Goal: Task Accomplishment & Management: Use online tool/utility

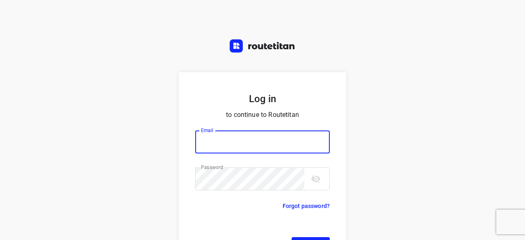
scroll to position [31, 0]
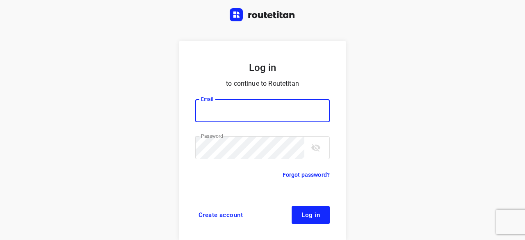
type input "yvonne5611@gmail.com"
click at [309, 214] on span "Log in" at bounding box center [311, 215] width 18 height 7
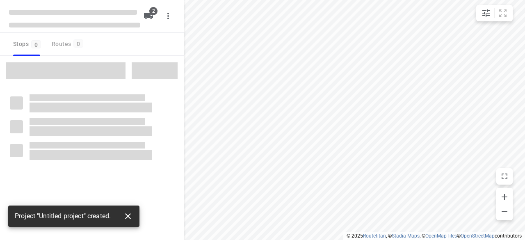
click at [131, 214] on icon "button" at bounding box center [128, 216] width 10 height 10
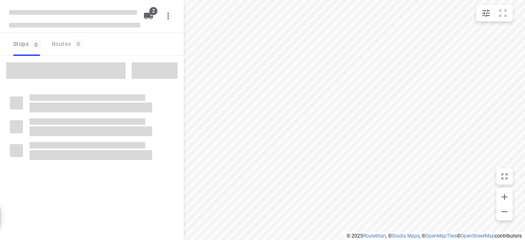
type input "distance"
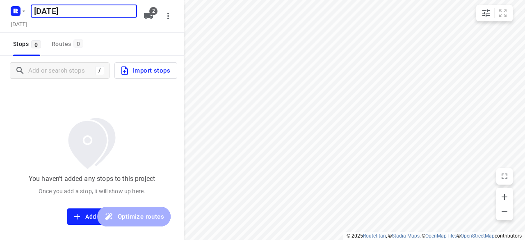
type input "[DATE]"
click at [91, 90] on div "You haven’t added any stops to this project Once you add a stop, it will show u…" at bounding box center [92, 154] width 184 height 139
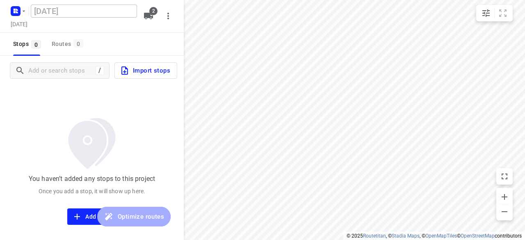
click at [98, 52] on div "Stops 0 Routes 0" at bounding box center [92, 44] width 184 height 23
click at [60, 106] on div "You haven’t added any stops to this project Once you add a stop, it will show u…" at bounding box center [92, 154] width 184 height 139
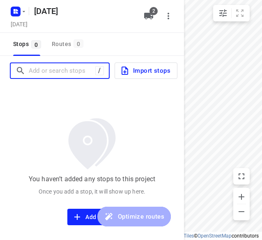
click at [72, 70] on input "Add or search stops" at bounding box center [62, 70] width 66 height 13
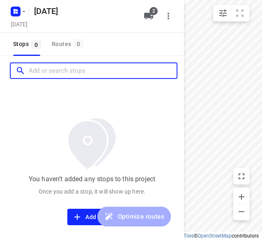
paste input "[STREET_ADDRESS][PERSON_NAME]"
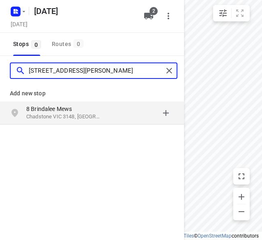
type input "[STREET_ADDRESS][PERSON_NAME]"
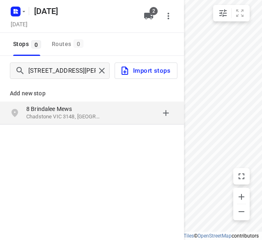
click at [105, 115] on div "[STREET_ADDRESS]" at bounding box center [68, 113] width 84 height 16
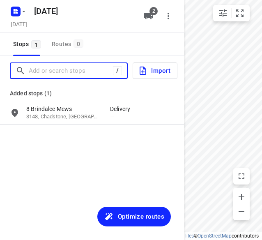
click at [75, 71] on input "Add or search stops" at bounding box center [71, 70] width 84 height 13
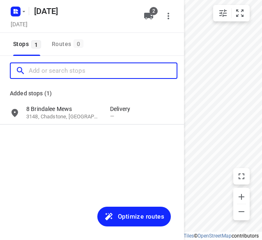
paste input "[STREET_ADDRESS][PERSON_NAME]"
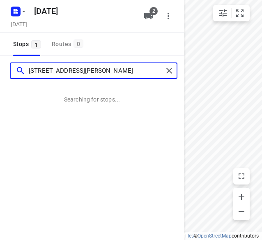
click at [35, 67] on input "[STREET_ADDRESS][PERSON_NAME]" at bounding box center [96, 70] width 134 height 13
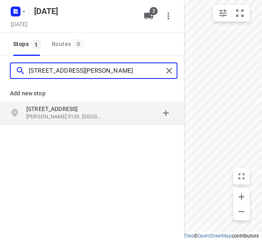
type input "[STREET_ADDRESS][PERSON_NAME]"
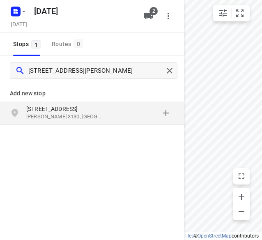
click at [84, 110] on p "[STREET_ADDRESS]" at bounding box center [63, 109] width 75 height 8
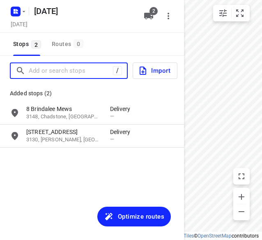
click at [98, 73] on input "Add or search stops" at bounding box center [71, 70] width 84 height 13
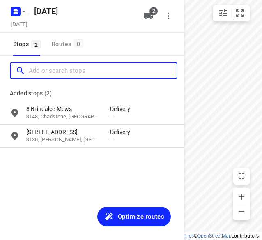
paste input "[STREET_ADDRESS]"
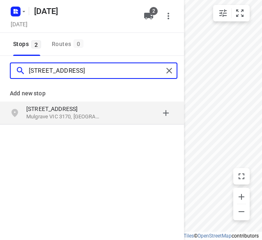
type input "[STREET_ADDRESS]"
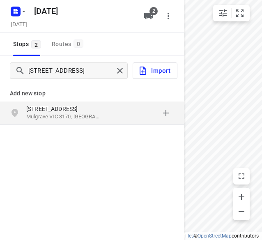
click at [80, 111] on p "[STREET_ADDRESS]" at bounding box center [63, 109] width 75 height 8
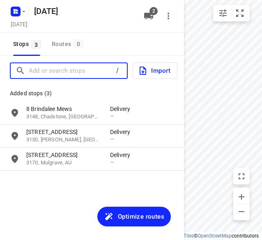
click at [58, 74] on input "Add or search stops" at bounding box center [71, 70] width 84 height 13
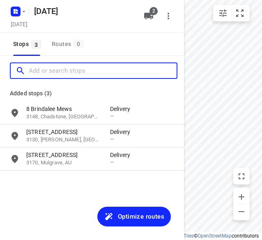
paste input "[STREET_ADDRESS]"
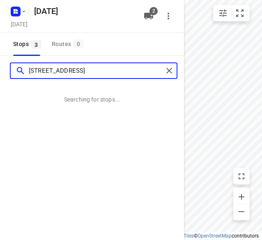
type input "[STREET_ADDRESS]"
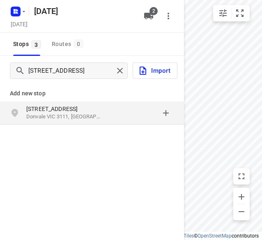
click at [81, 120] on div "[STREET_ADDRESS]" at bounding box center [68, 113] width 84 height 16
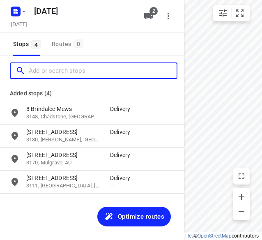
click at [87, 72] on input "Add or search stops" at bounding box center [103, 70] width 148 height 13
paste input "[STREET_ADDRESS]"
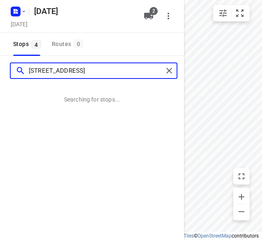
type input "[STREET_ADDRESS]"
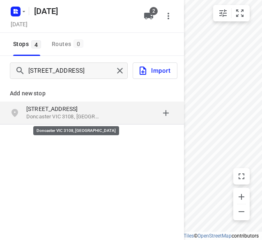
click at [81, 112] on p "[STREET_ADDRESS]" at bounding box center [63, 109] width 75 height 8
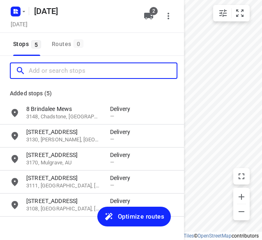
click at [74, 72] on input "Add or search stops" at bounding box center [103, 70] width 148 height 13
paste input "[STREET_ADDRESS]"
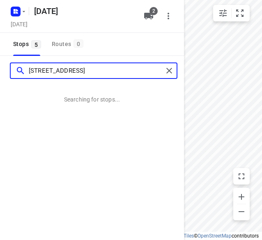
type input "[STREET_ADDRESS]"
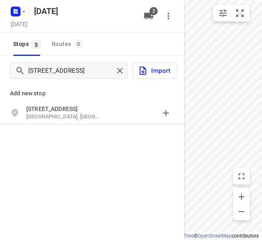
drag, startPoint x: 64, startPoint y: 105, endPoint x: 69, endPoint y: 88, distance: 17.5
click at [64, 105] on p "[STREET_ADDRESS]" at bounding box center [63, 109] width 75 height 8
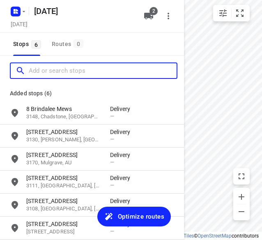
click at [71, 71] on input "Add or search stops" at bounding box center [103, 70] width 148 height 13
paste input "[STREET_ADDRESS]"
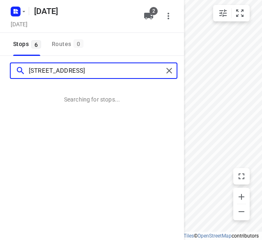
type input "[STREET_ADDRESS]"
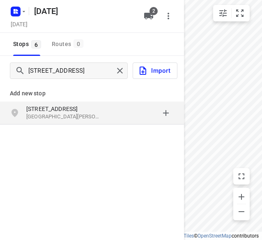
click at [72, 109] on p "[STREET_ADDRESS]" at bounding box center [63, 109] width 75 height 8
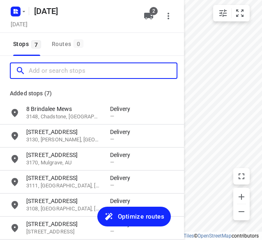
click at [80, 69] on input "Add or search stops" at bounding box center [103, 70] width 148 height 13
paste input "[STREET_ADDRESS][PERSON_NAME]"
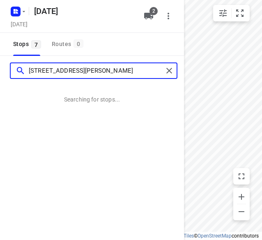
type input "[STREET_ADDRESS][PERSON_NAME]"
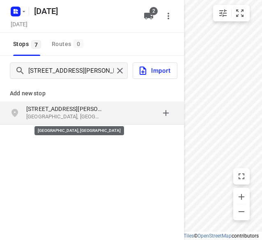
click at [73, 114] on p "[GEOGRAPHIC_DATA], [GEOGRAPHIC_DATA]" at bounding box center [63, 117] width 75 height 8
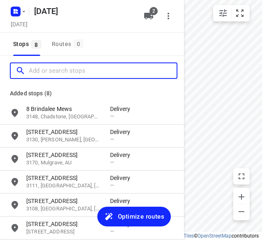
click at [78, 74] on input "Add or search stops" at bounding box center [103, 70] width 148 height 13
paste input "[STREET_ADDRESS][PERSON_NAME][PERSON_NAME]"
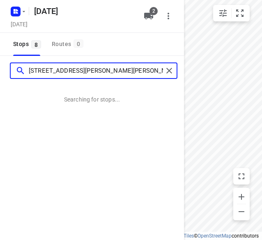
type input "[STREET_ADDRESS][PERSON_NAME][PERSON_NAME]"
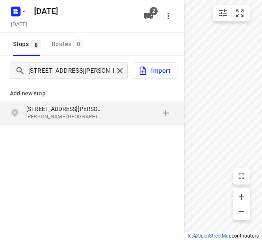
click at [79, 109] on p "[STREET_ADDRESS][PERSON_NAME]" at bounding box center [63, 109] width 75 height 8
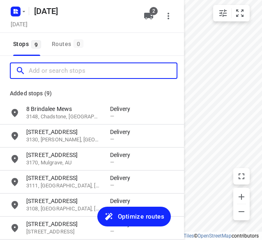
click at [80, 69] on input "Add or search stops" at bounding box center [103, 70] width 148 height 13
paste input "[STREET_ADDRESS][PERSON_NAME]"
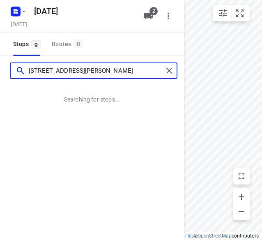
click at [36, 72] on input "[STREET_ADDRESS][PERSON_NAME]" at bounding box center [96, 70] width 134 height 13
type input "[STREET_ADDRESS][PERSON_NAME]"
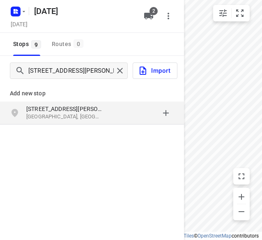
click at [110, 112] on div "grid" at bounding box center [142, 113] width 64 height 16
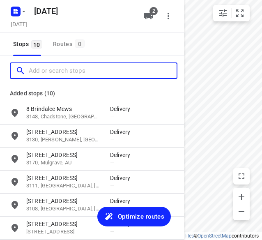
click at [74, 71] on input "Add or search stops" at bounding box center [103, 70] width 148 height 13
paste input "[STREET_ADDRESS]"
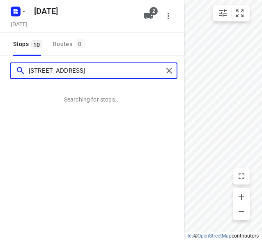
type input "[STREET_ADDRESS]"
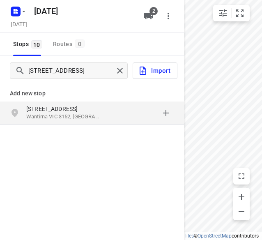
click at [107, 107] on p "[STREET_ADDRESS]" at bounding box center [68, 109] width 84 height 8
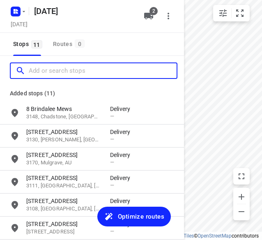
click at [71, 72] on input "Add or search stops" at bounding box center [103, 70] width 148 height 13
paste input "[STREET_ADDRESS]"
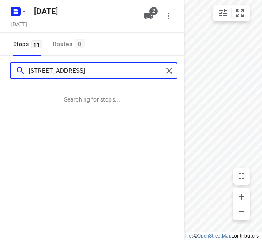
type input "[STREET_ADDRESS]"
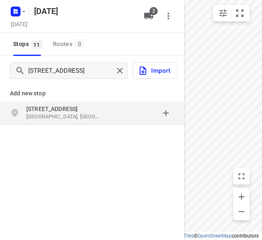
click at [56, 106] on p "[STREET_ADDRESS]" at bounding box center [63, 109] width 75 height 8
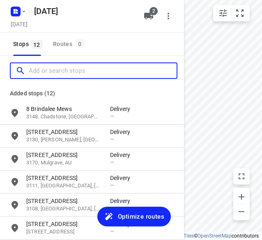
click at [61, 71] on input "Add or search stops" at bounding box center [103, 70] width 148 height 13
paste input "2 [GEOGRAPHIC_DATA] 3163"
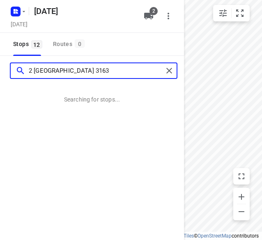
type input "2 [GEOGRAPHIC_DATA] 3163"
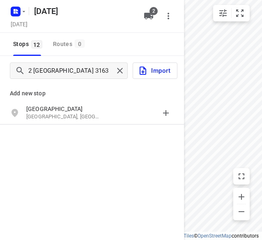
drag, startPoint x: 76, startPoint y: 107, endPoint x: 75, endPoint y: 82, distance: 25.4
click at [76, 107] on p "[GEOGRAPHIC_DATA]" at bounding box center [63, 109] width 75 height 8
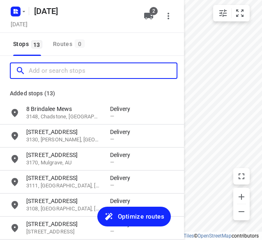
click at [75, 75] on input "Add or search stops" at bounding box center [103, 70] width 148 height 13
paste input "[STREET_ADDRESS]"
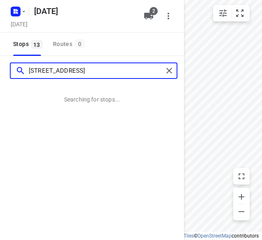
type input "[STREET_ADDRESS]"
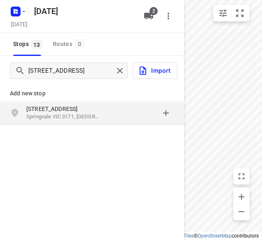
click at [89, 114] on p "Springvale VIC 3171, [GEOGRAPHIC_DATA]" at bounding box center [63, 117] width 75 height 8
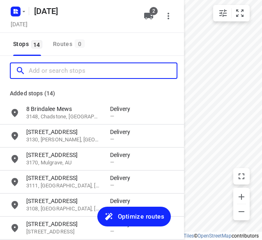
click at [80, 69] on input "Add or search stops" at bounding box center [103, 70] width 148 height 13
paste input "[STREET_ADDRESS][PERSON_NAME]"
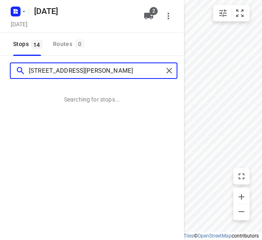
click at [50, 68] on input "[STREET_ADDRESS][PERSON_NAME]" at bounding box center [96, 70] width 134 height 13
type input "[STREET_ADDRESS][PERSON_NAME]"
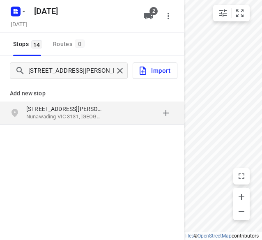
click at [82, 114] on p "Nunawading VIC 3131, [GEOGRAPHIC_DATA]" at bounding box center [63, 117] width 75 height 8
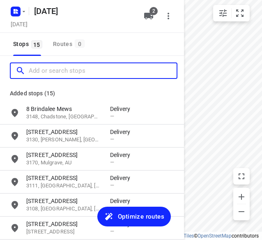
click at [73, 72] on input "Add or search stops" at bounding box center [103, 70] width 148 height 13
paste input "[STREET_ADDRESS]"
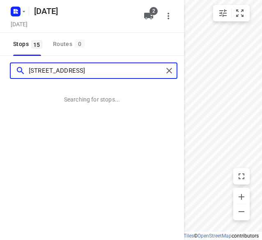
click at [35, 69] on input "[STREET_ADDRESS]" at bounding box center [96, 70] width 134 height 13
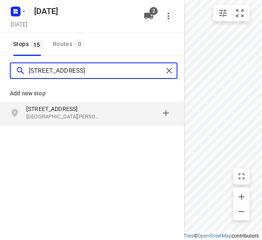
type input "[STREET_ADDRESS]"
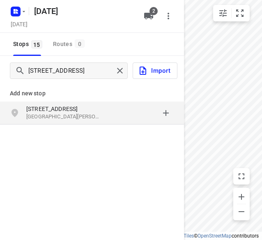
click at [117, 114] on div "grid" at bounding box center [142, 113] width 64 height 16
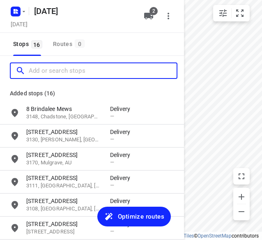
click at [85, 73] on input "Add or search stops" at bounding box center [103, 70] width 148 height 13
paste input "[STREET_ADDRESS][PERSON_NAME]"
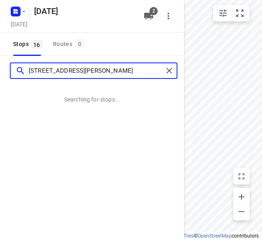
type input "[STREET_ADDRESS][PERSON_NAME]"
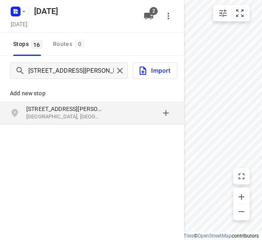
click at [81, 111] on p "[STREET_ADDRESS][PERSON_NAME]" at bounding box center [63, 109] width 75 height 8
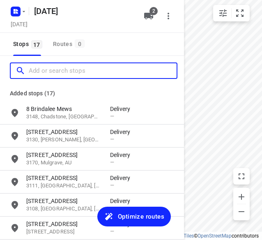
click at [75, 71] on input "Add or search stops" at bounding box center [103, 70] width 148 height 13
paste input "[STREET_ADDRESS][DEMOGRAPHIC_DATA]"
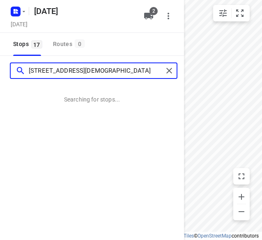
drag, startPoint x: 37, startPoint y: 66, endPoint x: 51, endPoint y: 69, distance: 14.6
click at [37, 66] on input "[STREET_ADDRESS][DEMOGRAPHIC_DATA]" at bounding box center [96, 70] width 134 height 13
type input "[STREET_ADDRESS][DEMOGRAPHIC_DATA]"
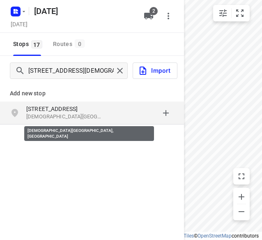
click at [65, 113] on p "[DEMOGRAPHIC_DATA][GEOGRAPHIC_DATA], [GEOGRAPHIC_DATA]" at bounding box center [63, 117] width 75 height 8
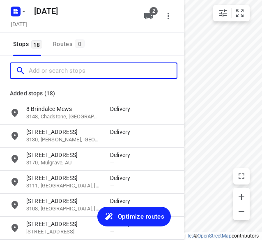
click at [87, 75] on input "Add or search stops" at bounding box center [103, 70] width 148 height 13
paste input "[STREET_ADDRESS][PERSON_NAME][PERSON_NAME]"
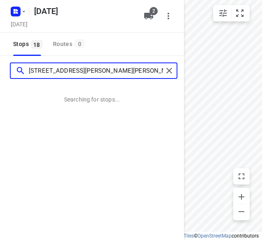
type input "[STREET_ADDRESS][PERSON_NAME][PERSON_NAME]"
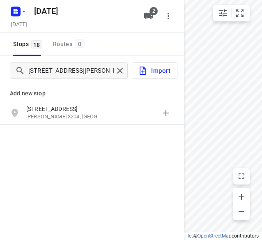
drag, startPoint x: 71, startPoint y: 116, endPoint x: 71, endPoint y: 84, distance: 32.0
click at [71, 116] on p "[PERSON_NAME] 3204, [GEOGRAPHIC_DATA]" at bounding box center [63, 117] width 75 height 8
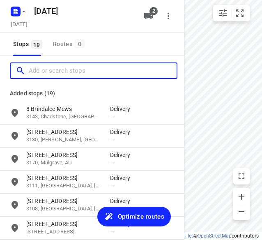
click at [74, 73] on input "Add or search stops" at bounding box center [103, 70] width 148 height 13
paste input "[STREET_ADDRESS]"
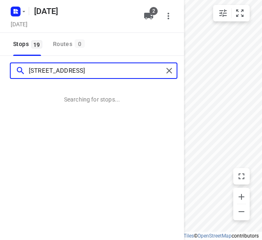
type input "[STREET_ADDRESS]"
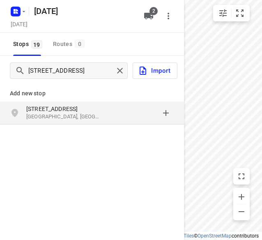
click at [70, 107] on p "[STREET_ADDRESS]" at bounding box center [63, 109] width 75 height 8
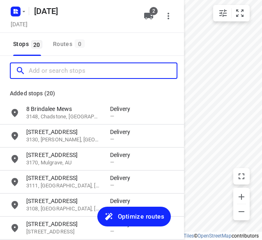
click at [73, 69] on input "Add or search stops" at bounding box center [103, 70] width 148 height 13
paste input "[STREET_ADDRESS]"
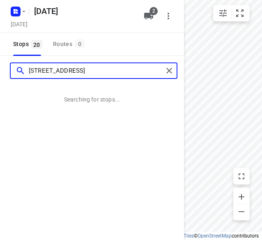
type input "[STREET_ADDRESS]"
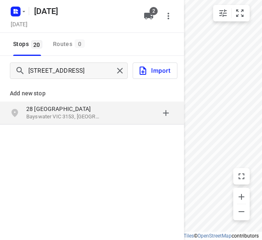
click at [73, 111] on p "28 [GEOGRAPHIC_DATA]" at bounding box center [63, 109] width 75 height 8
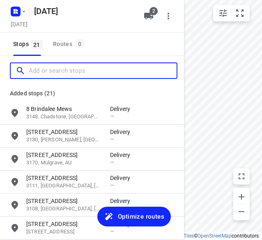
click at [69, 67] on input "Add or search stops" at bounding box center [103, 70] width 148 height 13
paste input "[STREET_ADDRESS]"
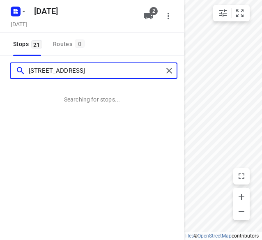
type input "[STREET_ADDRESS]"
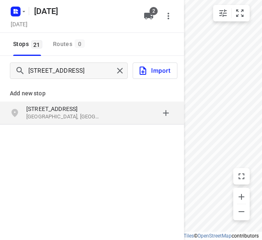
drag, startPoint x: 85, startPoint y: 110, endPoint x: 174, endPoint y: 115, distance: 89.2
click at [85, 110] on p "[STREET_ADDRESS]" at bounding box center [63, 109] width 75 height 8
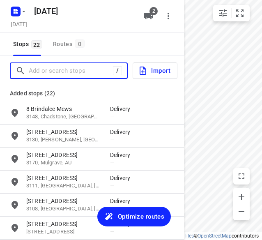
click at [61, 72] on input "Add or search stops" at bounding box center [71, 70] width 84 height 13
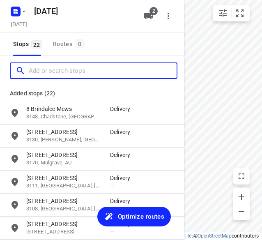
paste input "[STREET_ADDRESS]"
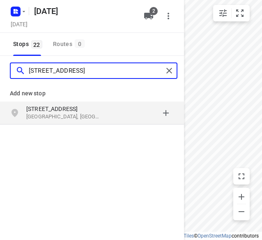
type input "[STREET_ADDRESS]"
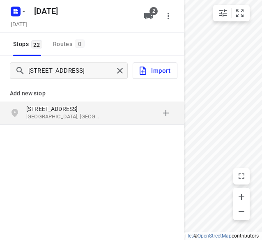
click at [63, 109] on p "[STREET_ADDRESS]" at bounding box center [63, 109] width 75 height 8
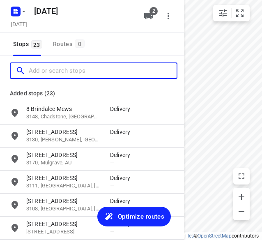
click at [68, 69] on input "Add or search stops" at bounding box center [103, 70] width 148 height 13
paste input "U2, [STREET_ADDRESS][PERSON_NAME]"
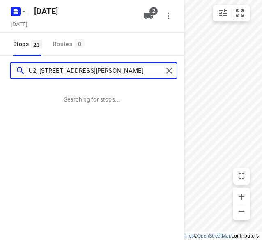
click at [41, 69] on input "U2, [STREET_ADDRESS][PERSON_NAME]" at bounding box center [96, 70] width 134 height 13
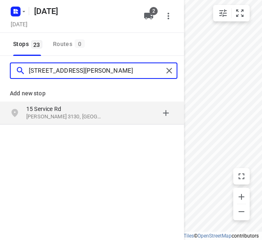
type input "[STREET_ADDRESS][PERSON_NAME]"
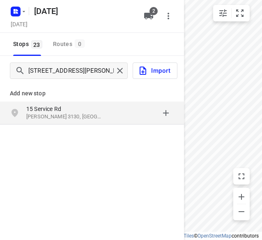
drag, startPoint x: 66, startPoint y: 110, endPoint x: 72, endPoint y: 108, distance: 6.1
click at [66, 110] on p "15 Service Rd" at bounding box center [63, 109] width 75 height 8
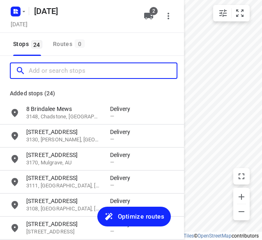
click at [137, 70] on input "Add or search stops" at bounding box center [103, 70] width 148 height 13
paste input "[STREET_ADDRESS][PERSON_NAME]"
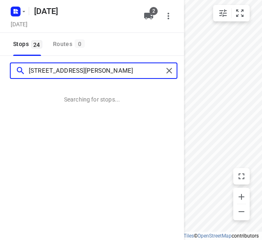
type input "[STREET_ADDRESS][PERSON_NAME]"
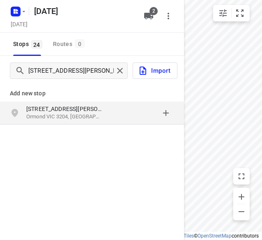
click at [78, 114] on p "Ormond VIC 3204, [GEOGRAPHIC_DATA]" at bounding box center [63, 117] width 75 height 8
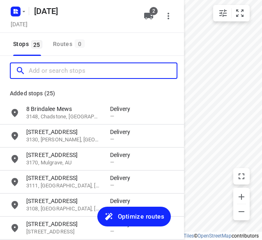
click at [82, 71] on input "Add or search stops" at bounding box center [103, 70] width 148 height 13
paste input "[STREET_ADDRESS][PERSON_NAME][PERSON_NAME][PERSON_NAME]"
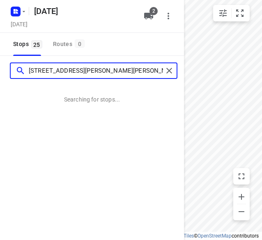
click at [36, 70] on input "[STREET_ADDRESS][PERSON_NAME][PERSON_NAME][PERSON_NAME]" at bounding box center [96, 70] width 134 height 13
type input "[STREET_ADDRESS][PERSON_NAME][PERSON_NAME][PERSON_NAME]"
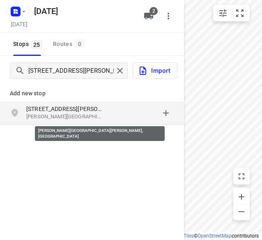
click at [63, 114] on p "[PERSON_NAME][GEOGRAPHIC_DATA][PERSON_NAME], [GEOGRAPHIC_DATA]" at bounding box center [63, 117] width 75 height 8
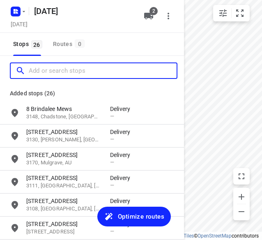
click at [71, 66] on input "Add or search stops" at bounding box center [103, 70] width 148 height 13
paste input "[STREET_ADDRESS]"
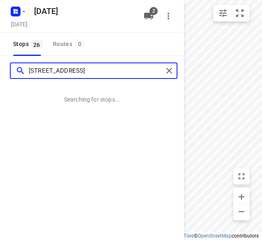
type input "[STREET_ADDRESS]"
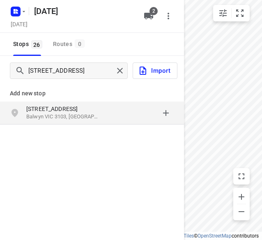
click at [74, 117] on p "Balwyn VIC 3103, [GEOGRAPHIC_DATA]" at bounding box center [63, 117] width 75 height 8
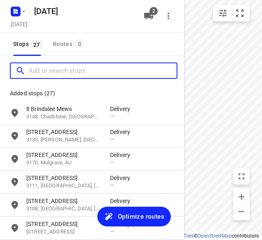
click at [86, 68] on input "Add or search stops" at bounding box center [103, 70] width 148 height 13
paste input "[STREET_ADDRESS][US_STATE]"
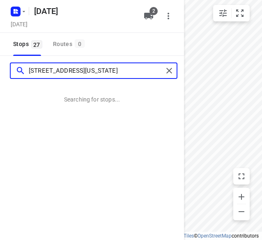
type input "[STREET_ADDRESS][US_STATE]"
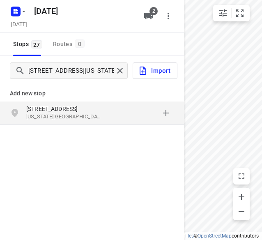
click at [80, 106] on p "[STREET_ADDRESS]" at bounding box center [63, 109] width 75 height 8
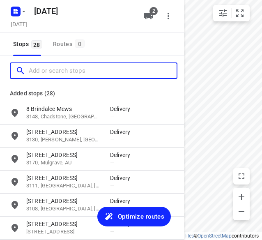
click at [85, 70] on input "Add or search stops" at bounding box center [103, 70] width 148 height 13
paste input "[STREET_ADDRESS][PERSON_NAME][PERSON_NAME]"
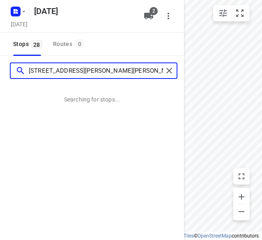
click at [40, 69] on input "[STREET_ADDRESS][PERSON_NAME][PERSON_NAME]" at bounding box center [96, 70] width 134 height 13
type input "[STREET_ADDRESS][PERSON_NAME][PERSON_NAME]"
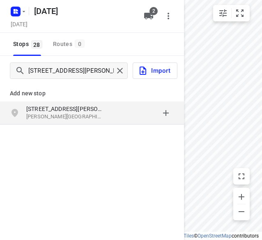
click at [75, 117] on p "[PERSON_NAME][GEOGRAPHIC_DATA], [GEOGRAPHIC_DATA]" at bounding box center [63, 117] width 75 height 8
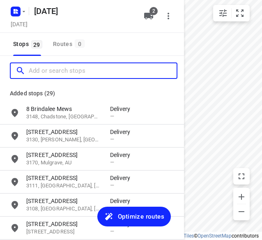
click at [87, 68] on input "Add or search stops" at bounding box center [103, 70] width 148 height 13
paste input "13 Emden Cres Mulgrave 3170"
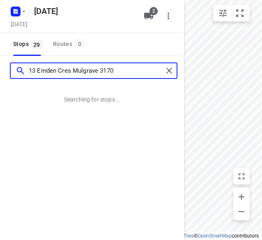
type input "13 Emden Cres Mulgrave 3170"
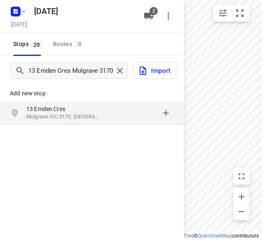
click at [88, 111] on p "13 Emden Cres" at bounding box center [63, 109] width 75 height 8
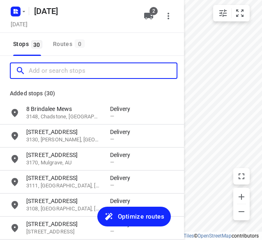
click at [81, 74] on input "Add or search stops" at bounding box center [103, 70] width 148 height 13
paste input "[STREET_ADDRESS]"
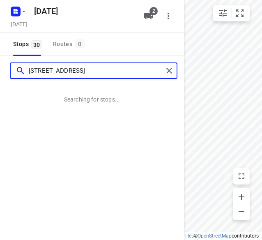
type input "[STREET_ADDRESS]"
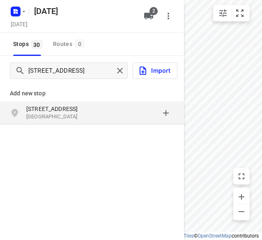
click at [59, 112] on p "[STREET_ADDRESS]" at bounding box center [63, 109] width 75 height 8
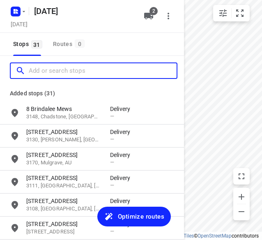
click at [80, 75] on input "Add or search stops" at bounding box center [103, 70] width 148 height 13
paste input "U2, [STREET_ADDRESS][PERSON_NAME]"
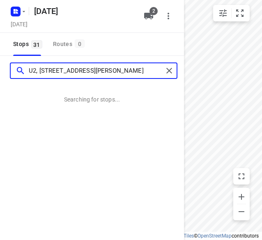
click at [40, 71] on input "U2, [STREET_ADDRESS][PERSON_NAME]" at bounding box center [96, 70] width 134 height 13
type input "[STREET_ADDRESS][PERSON_NAME]"
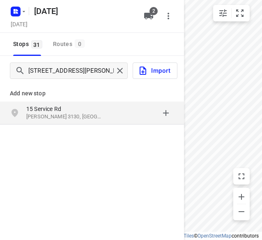
click at [62, 113] on p "[PERSON_NAME] 3130, [GEOGRAPHIC_DATA]" at bounding box center [63, 117] width 75 height 8
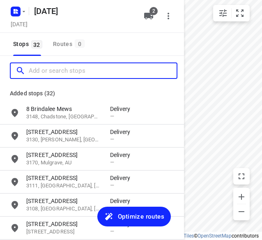
click at [78, 72] on input "Add or search stops" at bounding box center [103, 70] width 148 height 13
paste input "[STREET_ADDRESS][PERSON_NAME]"
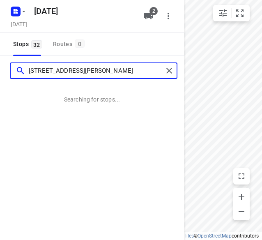
click at [34, 70] on input "[STREET_ADDRESS][PERSON_NAME]" at bounding box center [96, 70] width 134 height 13
type input "[STREET_ADDRESS][PERSON_NAME]"
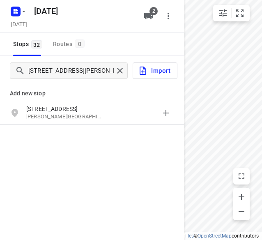
drag, startPoint x: 69, startPoint y: 113, endPoint x: 71, endPoint y: 100, distance: 13.4
click at [69, 113] on p "[PERSON_NAME][GEOGRAPHIC_DATA], [GEOGRAPHIC_DATA]" at bounding box center [63, 117] width 75 height 8
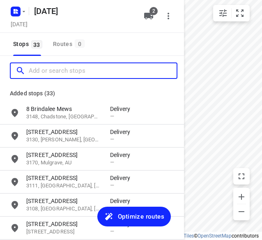
click at [77, 70] on input "Add or search stops" at bounding box center [103, 70] width 148 height 13
paste input "[STREET_ADDRESS]"
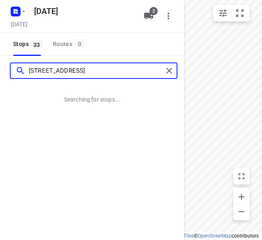
type input "[STREET_ADDRESS]"
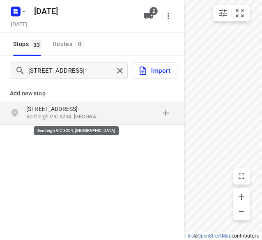
drag, startPoint x: 78, startPoint y: 119, endPoint x: 78, endPoint y: 103, distance: 16.8
click at [78, 119] on p "Bentleigh VIC 3204, [GEOGRAPHIC_DATA]" at bounding box center [63, 117] width 75 height 8
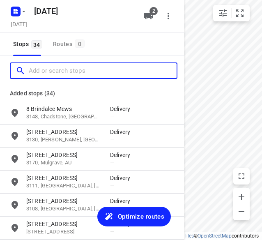
click at [82, 69] on input "Add or search stops" at bounding box center [103, 70] width 148 height 13
paste input "[STREET_ADDRESS][PERSON_NAME]"
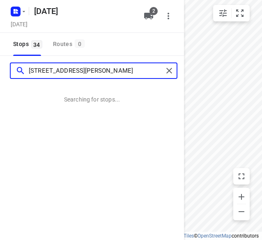
type input "[STREET_ADDRESS][PERSON_NAME]"
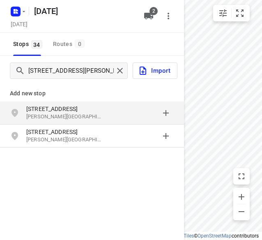
click at [126, 112] on div "grid" at bounding box center [142, 113] width 64 height 16
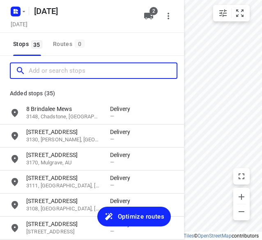
drag, startPoint x: 43, startPoint y: 70, endPoint x: 75, endPoint y: 70, distance: 31.6
click at [43, 70] on input "Add or search stops" at bounding box center [103, 70] width 148 height 13
paste input "[STREET_ADDRESS]"
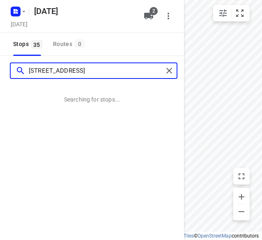
type input "[STREET_ADDRESS]"
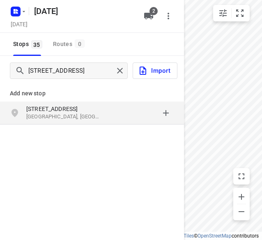
click at [72, 110] on p "[STREET_ADDRESS]" at bounding box center [63, 109] width 75 height 8
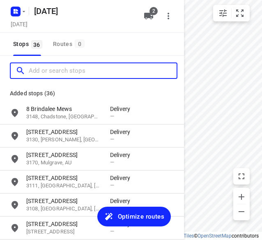
click at [75, 72] on input "Add or search stops" at bounding box center [103, 70] width 148 height 13
paste input "[STREET_ADDRESS]"
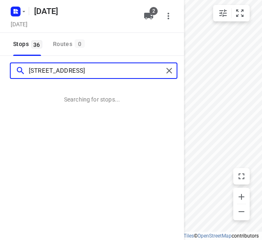
type input "[STREET_ADDRESS]"
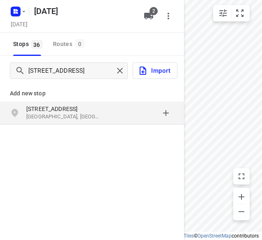
click at [77, 120] on div "[STREET_ADDRESS]" at bounding box center [68, 113] width 84 height 16
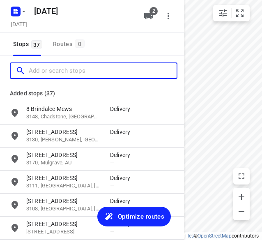
click at [84, 71] on input "Add or search stops" at bounding box center [103, 70] width 148 height 13
paste input "[STREET_ADDRESS][PERSON_NAME]"
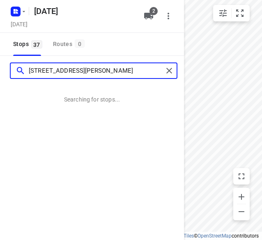
type input "[STREET_ADDRESS][PERSON_NAME]"
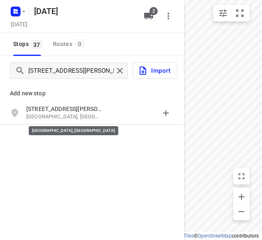
drag, startPoint x: 72, startPoint y: 114, endPoint x: 76, endPoint y: 91, distance: 23.3
click at [72, 114] on p "[GEOGRAPHIC_DATA], [GEOGRAPHIC_DATA]" at bounding box center [63, 117] width 75 height 8
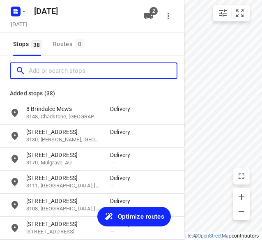
click at [75, 70] on input "Add or search stops" at bounding box center [103, 70] width 148 height 13
paste input "[STREET_ADDRESS]"
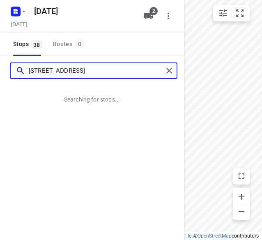
type input "[STREET_ADDRESS]"
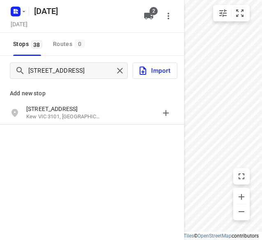
drag, startPoint x: 90, startPoint y: 113, endPoint x: 89, endPoint y: 97, distance: 16.5
click at [90, 113] on p "Kew VIC 3101, [GEOGRAPHIC_DATA]" at bounding box center [63, 117] width 75 height 8
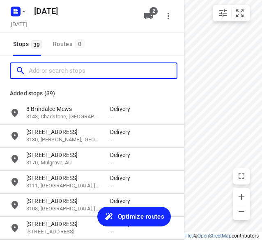
click at [85, 74] on input "Add or search stops" at bounding box center [103, 70] width 148 height 13
paste input "[STREET_ADDRESS]"
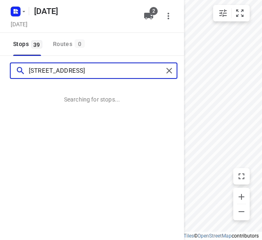
type input "[STREET_ADDRESS]"
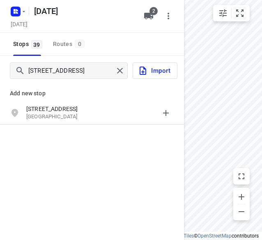
drag, startPoint x: 89, startPoint y: 112, endPoint x: 87, endPoint y: 89, distance: 22.7
click at [89, 112] on p "[STREET_ADDRESS]" at bounding box center [63, 109] width 75 height 8
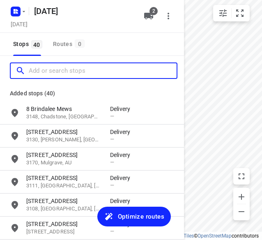
click at [84, 72] on input "Add or search stops" at bounding box center [103, 70] width 148 height 13
paste input "[STREET_ADDRESS][PERSON_NAME]"
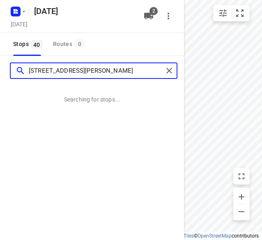
type input "[STREET_ADDRESS][PERSON_NAME]"
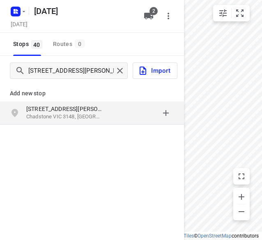
click at [71, 110] on p "[STREET_ADDRESS][PERSON_NAME]" at bounding box center [63, 109] width 75 height 8
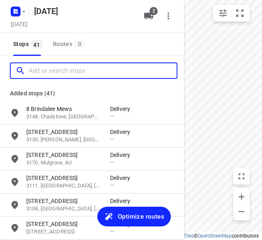
click at [91, 71] on input "Add or search stops" at bounding box center [103, 70] width 148 height 13
paste input "[STREET_ADDRESS][US_STATE]"
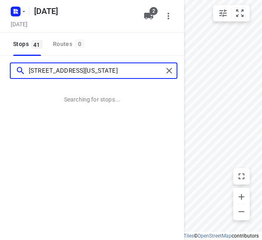
type input "[STREET_ADDRESS][US_STATE]"
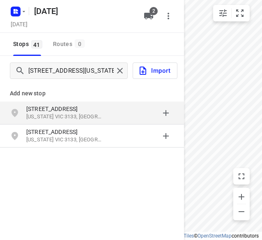
drag, startPoint x: 98, startPoint y: 110, endPoint x: 92, endPoint y: 123, distance: 14.9
click at [98, 110] on p "[STREET_ADDRESS]" at bounding box center [63, 109] width 75 height 8
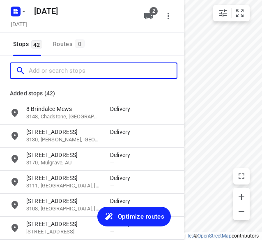
drag, startPoint x: 87, startPoint y: 70, endPoint x: 96, endPoint y: 73, distance: 9.6
click at [87, 71] on input "Add or search stops" at bounding box center [103, 70] width 148 height 13
paste input "[STREET_ADDRESS][PERSON_NAME]"
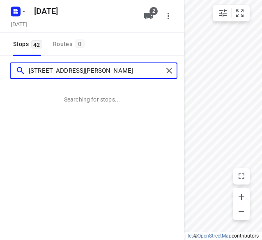
type input "[STREET_ADDRESS][PERSON_NAME]"
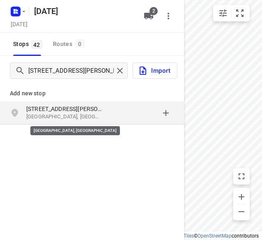
click at [70, 114] on p "[GEOGRAPHIC_DATA], [GEOGRAPHIC_DATA]" at bounding box center [63, 117] width 75 height 8
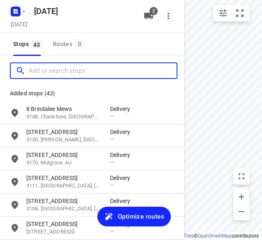
click at [75, 71] on input "Add or search stops" at bounding box center [103, 70] width 148 height 13
paste input "[STREET_ADDRESS]"
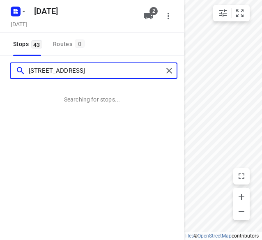
type input "[STREET_ADDRESS]"
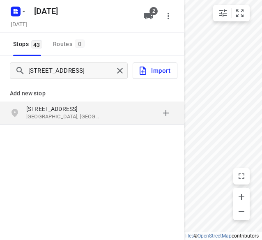
click at [78, 110] on p "[STREET_ADDRESS]" at bounding box center [63, 109] width 75 height 8
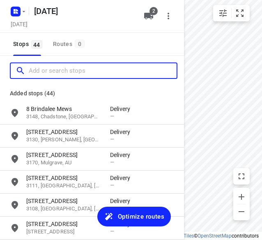
click at [81, 73] on input "Add or search stops" at bounding box center [103, 70] width 148 height 13
paste input "[STREET_ADDRESS][PERSON_NAME]"
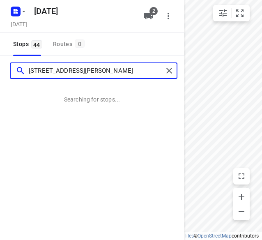
type input "[STREET_ADDRESS][PERSON_NAME]"
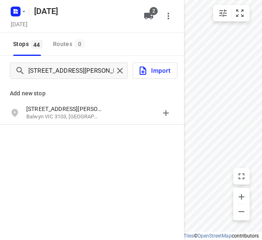
drag, startPoint x: 79, startPoint y: 117, endPoint x: 77, endPoint y: 96, distance: 20.2
click at [79, 117] on p "Balwyn VIC 3103, [GEOGRAPHIC_DATA]" at bounding box center [63, 117] width 75 height 8
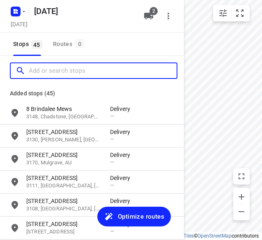
click at [75, 73] on input "Add or search stops" at bounding box center [103, 70] width 148 height 13
paste input "[STREET_ADDRESS]"
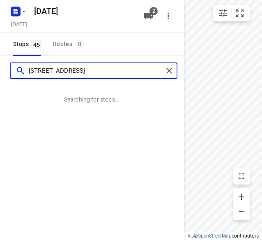
type input "[STREET_ADDRESS]"
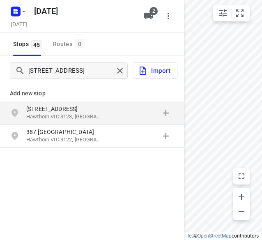
click at [85, 100] on div "Add new stop" at bounding box center [92, 89] width 184 height 23
click at [82, 114] on p "Hawthorn VIC 3123, [GEOGRAPHIC_DATA]" at bounding box center [63, 117] width 75 height 8
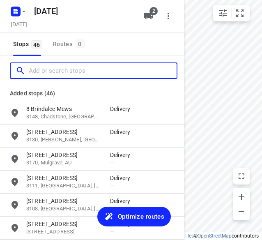
drag, startPoint x: 91, startPoint y: 64, endPoint x: 93, endPoint y: 72, distance: 7.5
click at [92, 67] on input "Add or search stops" at bounding box center [103, 70] width 148 height 13
click at [93, 73] on input "Add or search stops" at bounding box center [103, 70] width 148 height 13
paste input "[STREET_ADDRESS]"
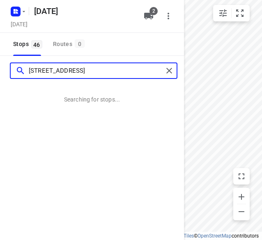
type input "[STREET_ADDRESS]"
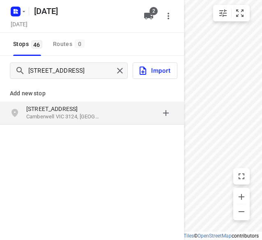
click at [67, 108] on p "[STREET_ADDRESS]" at bounding box center [63, 109] width 75 height 8
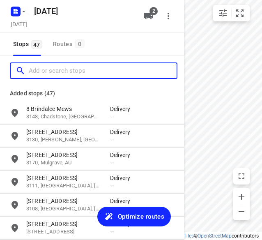
click at [91, 72] on input "Add or search stops" at bounding box center [103, 70] width 148 height 13
paste input "[STREET_ADDRESS][PERSON_NAME]"
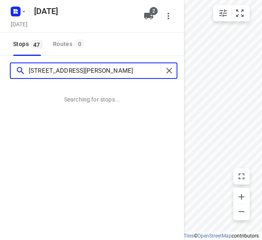
type input "[STREET_ADDRESS][PERSON_NAME]"
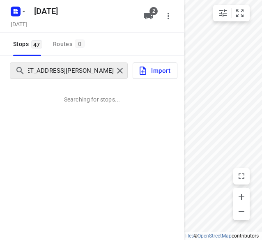
scroll to position [0, 0]
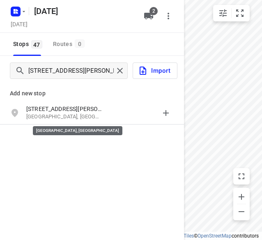
drag, startPoint x: 87, startPoint y: 114, endPoint x: 90, endPoint y: 98, distance: 16.7
click at [87, 114] on p "[GEOGRAPHIC_DATA], [GEOGRAPHIC_DATA]" at bounding box center [63, 117] width 75 height 8
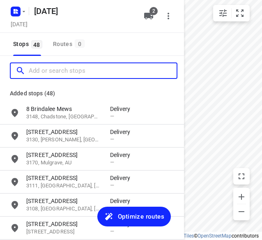
click at [88, 70] on input "Add or search stops" at bounding box center [103, 70] width 148 height 13
paste input "[STREET_ADDRESS]"
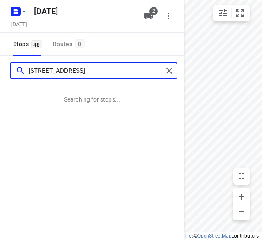
type input "[STREET_ADDRESS]"
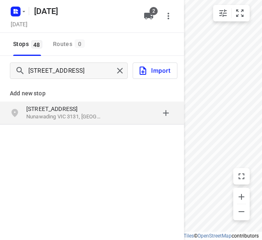
click at [73, 121] on div "[STREET_ADDRESS]" at bounding box center [92, 112] width 184 height 23
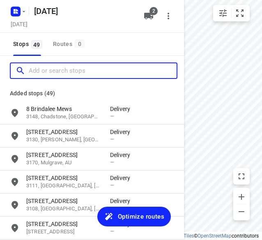
click at [84, 72] on input "Add or search stops" at bounding box center [103, 70] width 148 height 13
paste input "[STREET_ADDRESS][PERSON_NAME]"
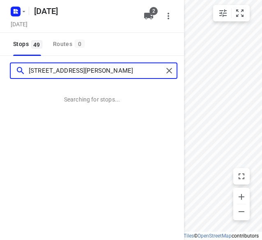
type input "[STREET_ADDRESS][PERSON_NAME]"
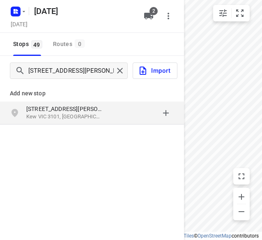
click at [53, 114] on p "Kew VIC 3101, [GEOGRAPHIC_DATA]" at bounding box center [63, 117] width 75 height 8
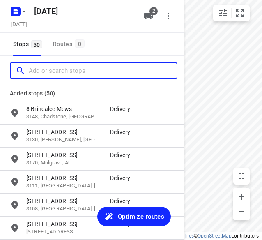
click at [76, 66] on input "Add or search stops" at bounding box center [103, 70] width 148 height 13
paste input "[STREET_ADDRESS][US_STATE]"
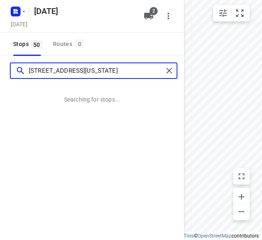
type input "[STREET_ADDRESS][US_STATE]"
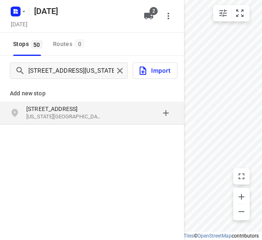
click at [85, 114] on p "[US_STATE][GEOGRAPHIC_DATA], [GEOGRAPHIC_DATA]" at bounding box center [63, 117] width 75 height 8
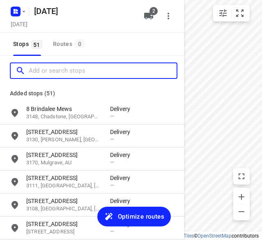
click at [87, 69] on input "Add or search stops" at bounding box center [103, 70] width 148 height 13
paste input "[STREET_ADDRESS] . Balwyn 3103"
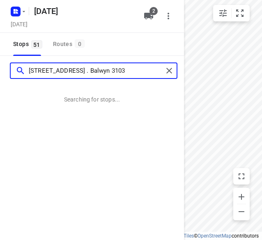
type input "[STREET_ADDRESS] . Balwyn 3103"
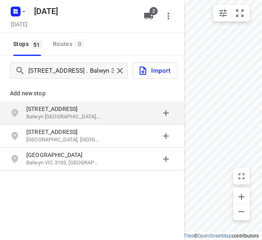
click at [70, 115] on p "Balwyn [GEOGRAPHIC_DATA], [GEOGRAPHIC_DATA]" at bounding box center [63, 117] width 75 height 8
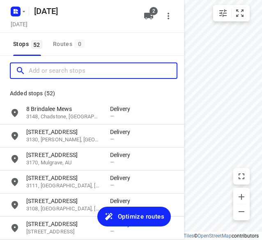
click at [114, 66] on input "Add or search stops" at bounding box center [103, 70] width 148 height 13
paste input "[STREET_ADDRESS][PERSON_NAME]"
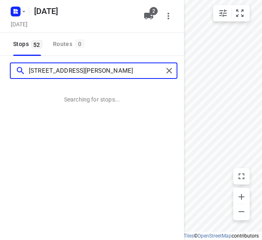
type input "[STREET_ADDRESS][PERSON_NAME]"
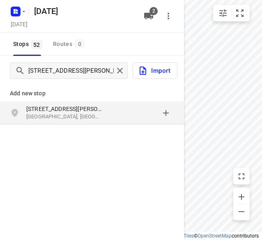
click at [53, 113] on p "[GEOGRAPHIC_DATA], [GEOGRAPHIC_DATA]" at bounding box center [63, 117] width 75 height 8
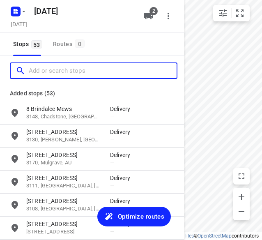
click at [85, 71] on input "Add or search stops" at bounding box center [103, 70] width 148 height 13
paste input "[STREET_ADDRESS]"
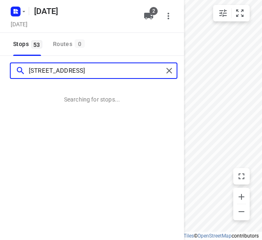
type input "[STREET_ADDRESS]"
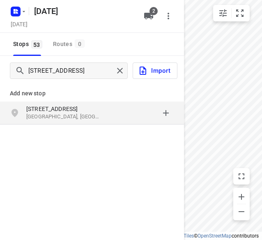
click at [107, 119] on div "[STREET_ADDRESS]" at bounding box center [68, 113] width 84 height 16
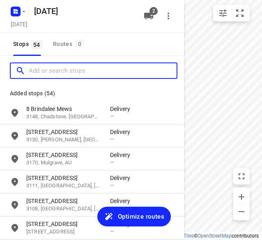
click at [84, 73] on input "Add or search stops" at bounding box center [103, 70] width 148 height 13
paste input "[STREET_ADDRESS]"
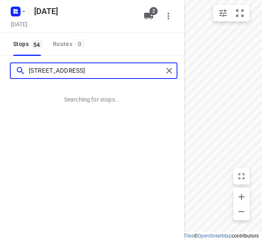
type input "[STREET_ADDRESS]"
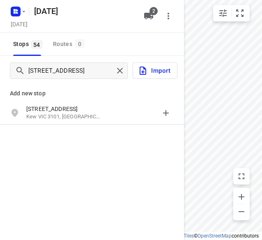
drag, startPoint x: 78, startPoint y: 114, endPoint x: 84, endPoint y: 79, distance: 35.3
click at [78, 114] on p "Kew VIC 3101, [GEOGRAPHIC_DATA]" at bounding box center [63, 117] width 75 height 8
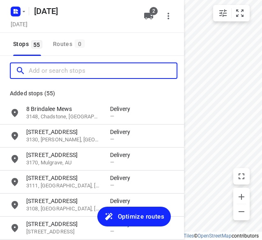
click at [85, 72] on input "Add or search stops" at bounding box center [103, 70] width 148 height 13
paste input "[STREET_ADDRESS]"
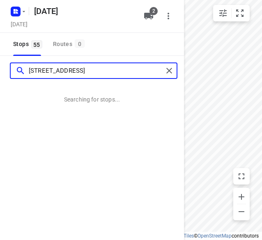
type input "[STREET_ADDRESS]"
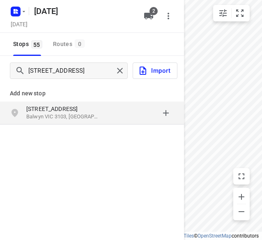
click at [80, 116] on p "Balwyn VIC 3103, [GEOGRAPHIC_DATA]" at bounding box center [63, 117] width 75 height 8
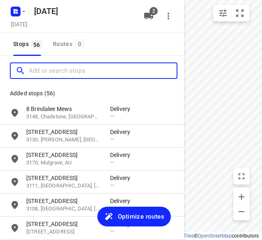
click at [84, 73] on input "Add or search stops" at bounding box center [103, 70] width 148 height 13
paste input "[STREET_ADDRESS][PERSON_NAME]"
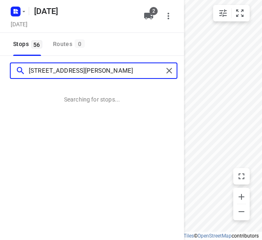
type input "[STREET_ADDRESS][PERSON_NAME]"
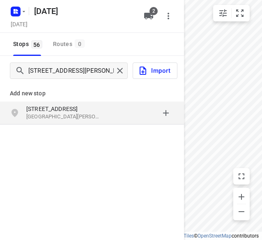
click at [57, 119] on p "[GEOGRAPHIC_DATA][PERSON_NAME], [GEOGRAPHIC_DATA]" at bounding box center [63, 117] width 75 height 8
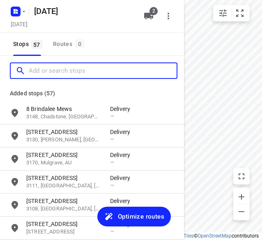
click at [85, 75] on input "Add or search stops" at bounding box center [103, 70] width 148 height 13
paste input "[STREET_ADDRESS][PERSON_NAME][PERSON_NAME]"
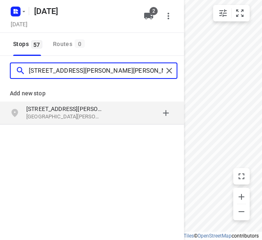
type input "[STREET_ADDRESS][PERSON_NAME][PERSON_NAME]"
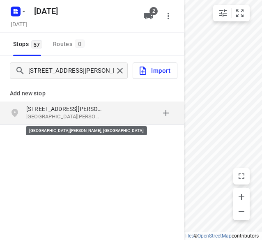
click at [90, 119] on p "[GEOGRAPHIC_DATA][PERSON_NAME], [GEOGRAPHIC_DATA]" at bounding box center [63, 117] width 75 height 8
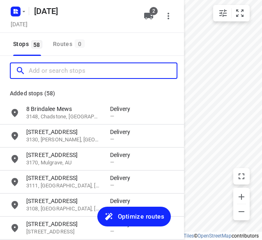
click at [88, 77] on input "Add or search stops" at bounding box center [103, 70] width 148 height 13
paste input "[STREET_ADDRESS][DEMOGRAPHIC_DATA][DEMOGRAPHIC_DATA]"
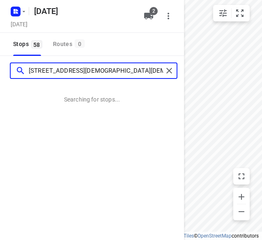
type input "[STREET_ADDRESS][DEMOGRAPHIC_DATA][DEMOGRAPHIC_DATA]"
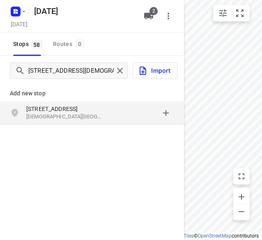
click at [113, 113] on div "grid" at bounding box center [142, 113] width 64 height 16
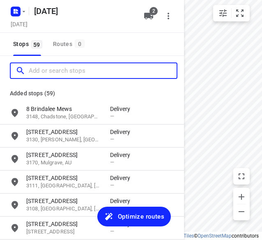
click at [77, 72] on input "Add or search stops" at bounding box center [103, 70] width 148 height 13
paste input "4 [PERSON_NAME] Dr [PERSON_NAME] 3108"
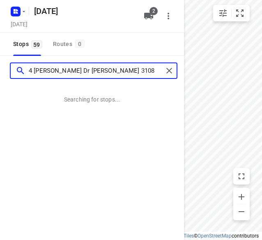
type input "4 [PERSON_NAME] Dr [PERSON_NAME] 3108"
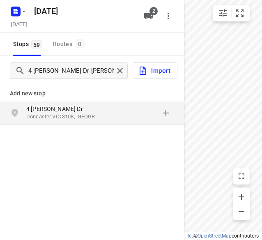
click at [60, 112] on p "4 [PERSON_NAME] Dr" at bounding box center [63, 109] width 75 height 8
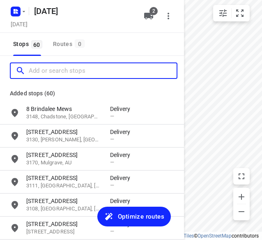
click at [79, 74] on input "Add or search stops" at bounding box center [103, 70] width 148 height 13
paste input "[STREET_ADDRESS]"
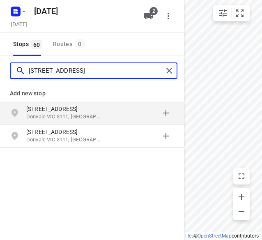
type input "[STREET_ADDRESS]"
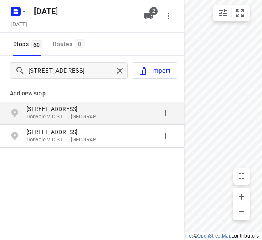
click at [57, 117] on p "Donvale VIC 3111, [GEOGRAPHIC_DATA]" at bounding box center [63, 117] width 75 height 8
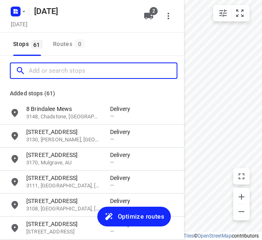
click at [71, 73] on input "Add or search stops" at bounding box center [103, 70] width 148 height 13
paste input "[STREET_ADDRESS]"
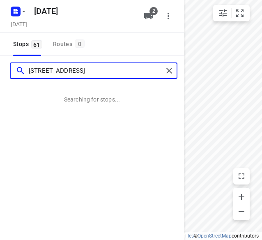
type input "[STREET_ADDRESS]"
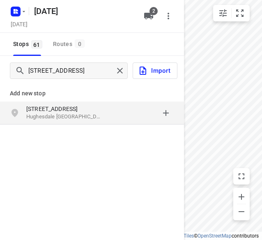
click at [74, 114] on p "Hughesdale [GEOGRAPHIC_DATA] 3166, [GEOGRAPHIC_DATA]" at bounding box center [63, 117] width 75 height 8
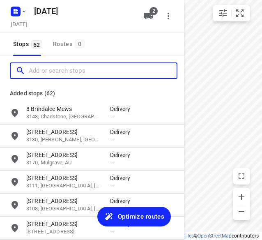
click at [92, 67] on input "Add or search stops" at bounding box center [103, 70] width 148 height 13
paste input "[STREET_ADDRESS][PERSON_NAME]"
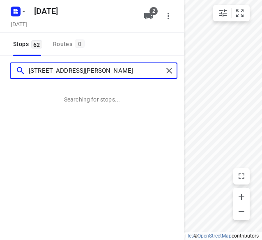
type input "[STREET_ADDRESS][PERSON_NAME]"
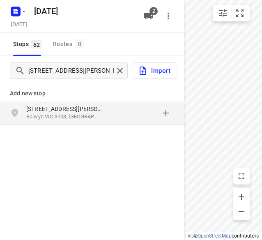
click at [59, 113] on p "Balwyn VIC 3103, [GEOGRAPHIC_DATA]" at bounding box center [63, 117] width 75 height 8
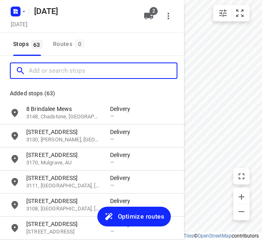
click at [77, 68] on input "Add or search stops" at bounding box center [103, 70] width 148 height 13
paste input "[STREET_ADDRESS][PERSON_NAME]"
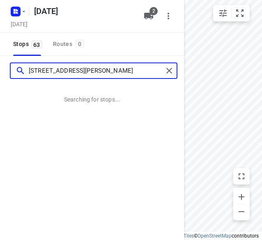
type input "[STREET_ADDRESS][PERSON_NAME]"
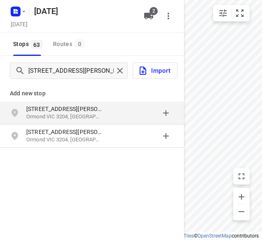
click at [75, 114] on p "Ormond VIC 3204, [GEOGRAPHIC_DATA]" at bounding box center [63, 117] width 75 height 8
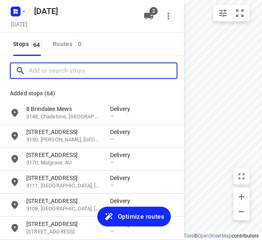
click at [74, 72] on input "Add or search stops" at bounding box center [103, 70] width 148 height 13
paste input "[STREET_ADDRESS]"
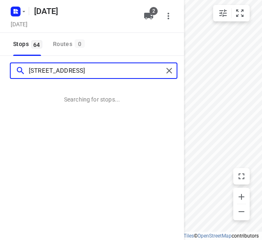
type input "[STREET_ADDRESS]"
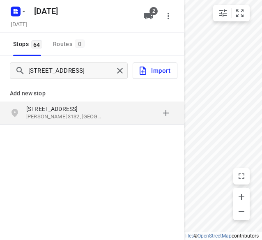
click at [94, 121] on div "[STREET_ADDRESS][PERSON_NAME]" at bounding box center [92, 112] width 184 height 23
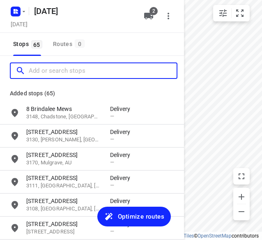
click at [81, 70] on input "Add or search stops" at bounding box center [103, 70] width 148 height 13
paste input "[STREET_ADDRESS]"
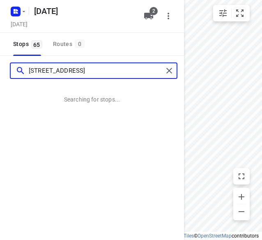
type input "[STREET_ADDRESS]"
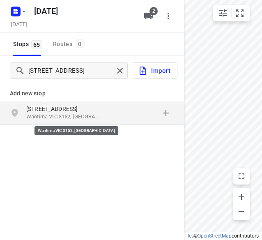
click at [74, 113] on p "Wantirna VIC 3152, [GEOGRAPHIC_DATA]" at bounding box center [63, 117] width 75 height 8
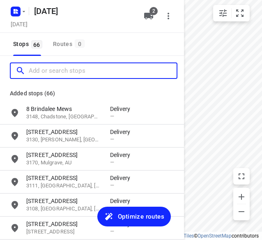
click at [77, 74] on input "Add or search stops" at bounding box center [103, 70] width 148 height 13
paste input "[STREET_ADDRESS][PERSON_NAME]"
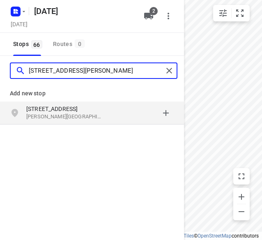
type input "[STREET_ADDRESS][PERSON_NAME]"
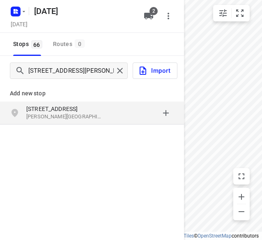
click at [38, 106] on p "[STREET_ADDRESS]" at bounding box center [63, 109] width 75 height 8
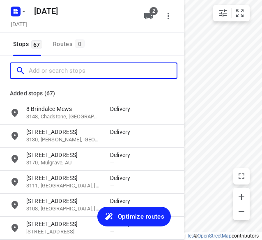
click at [65, 72] on input "Add or search stops" at bounding box center [103, 70] width 148 height 13
paste input "[STREET_ADDRESS][PERSON_NAME]"
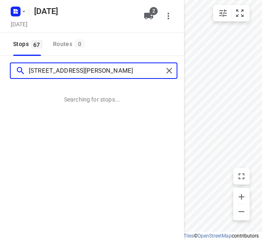
type input "[STREET_ADDRESS][PERSON_NAME]"
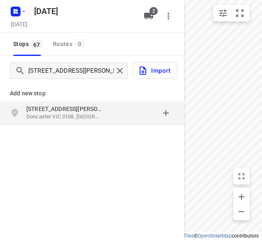
click at [53, 114] on p "Doncaster VIC 3108, [GEOGRAPHIC_DATA]" at bounding box center [63, 117] width 75 height 8
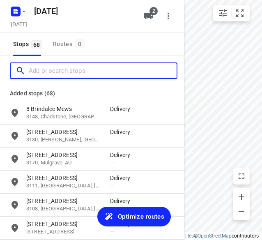
click at [80, 71] on input "Add or search stops" at bounding box center [103, 70] width 148 height 13
paste input "[STREET_ADDRESS][PERSON_NAME]"
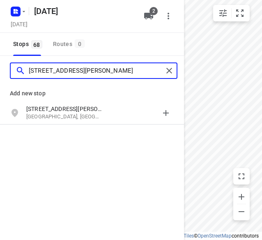
type input "[STREET_ADDRESS][PERSON_NAME]"
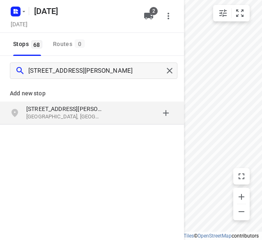
click at [85, 107] on p "[STREET_ADDRESS][PERSON_NAME]" at bounding box center [63, 109] width 75 height 8
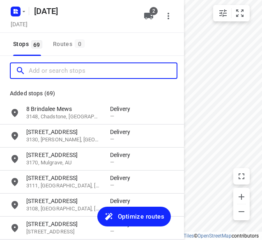
click at [84, 71] on input "Add or search stops" at bounding box center [103, 70] width 148 height 13
paste input "[STREET_ADDRESS][PERSON_NAME][PERSON_NAME]"
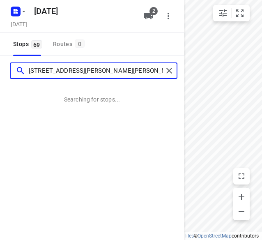
type input "[STREET_ADDRESS][PERSON_NAME][PERSON_NAME]"
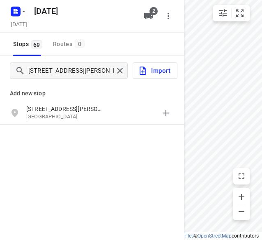
drag, startPoint x: 108, startPoint y: 117, endPoint x: 117, endPoint y: 134, distance: 19.3
click at [108, 117] on div "[STREET_ADDRESS][PERSON_NAME][PERSON_NAME][PERSON_NAME]" at bounding box center [68, 113] width 84 height 16
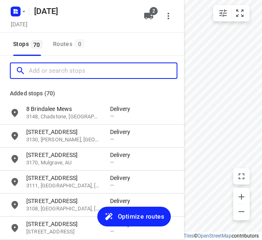
click at [75, 71] on input "Add or search stops" at bounding box center [103, 70] width 148 height 13
paste input "[STREET_ADDRESS]"
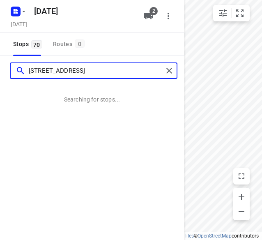
type input "[STREET_ADDRESS]"
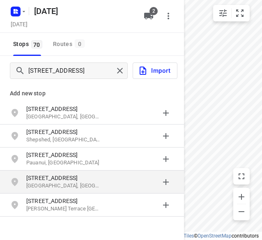
click at [91, 187] on p "[GEOGRAPHIC_DATA], [GEOGRAPHIC_DATA]" at bounding box center [63, 186] width 75 height 8
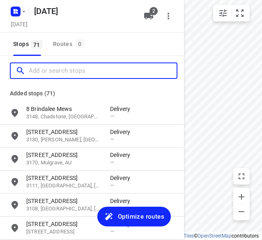
drag, startPoint x: 93, startPoint y: 72, endPoint x: 98, endPoint y: 71, distance: 5.5
click at [93, 72] on input "Add or search stops" at bounding box center [103, 70] width 148 height 13
paste input "[STREET_ADDRESS]"
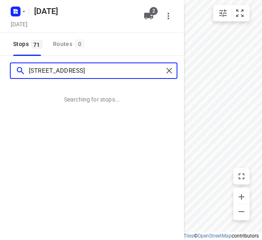
type input "[STREET_ADDRESS]"
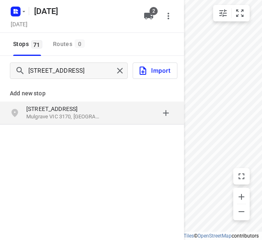
click at [95, 114] on p "Mulgrave VIC 3170, [GEOGRAPHIC_DATA]" at bounding box center [63, 117] width 75 height 8
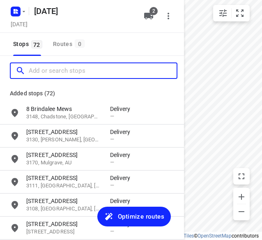
click at [87, 71] on input "Add or search stops" at bounding box center [103, 70] width 148 height 13
paste input "[STREET_ADDRESS]"
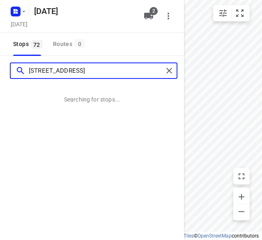
type input "[STREET_ADDRESS]"
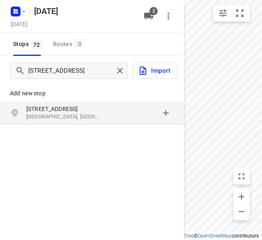
click at [85, 113] on p "[GEOGRAPHIC_DATA], [GEOGRAPHIC_DATA]" at bounding box center [63, 117] width 75 height 8
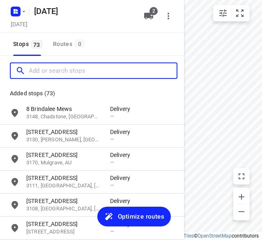
click at [92, 69] on input "Add or search stops" at bounding box center [103, 70] width 148 height 13
paste input "[STREET_ADDRESS]"
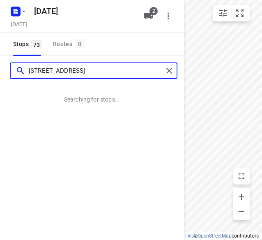
click at [54, 73] on input "[STREET_ADDRESS]" at bounding box center [96, 70] width 134 height 13
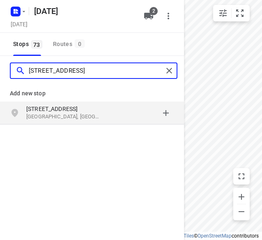
type input "[STREET_ADDRESS]"
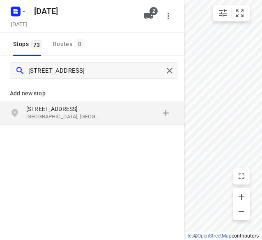
click at [86, 106] on p "[STREET_ADDRESS]" at bounding box center [63, 109] width 75 height 8
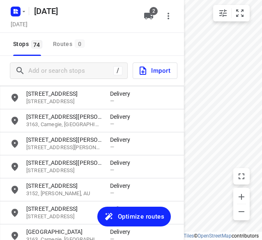
scroll to position [164, 0]
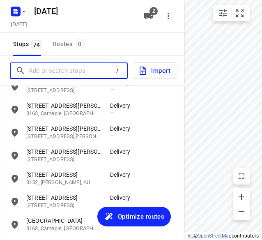
click at [77, 66] on input "Add or search stops" at bounding box center [71, 70] width 84 height 13
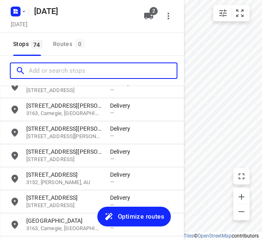
paste input "[STREET_ADDRESS]"
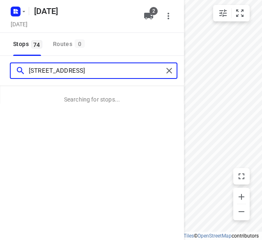
scroll to position [0, 3]
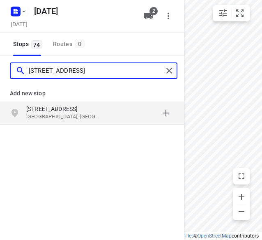
type input "[STREET_ADDRESS]"
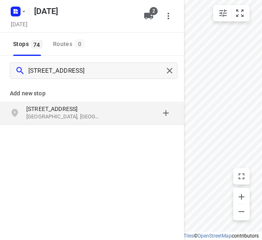
click at [53, 110] on p "[STREET_ADDRESS]" at bounding box center [63, 109] width 75 height 8
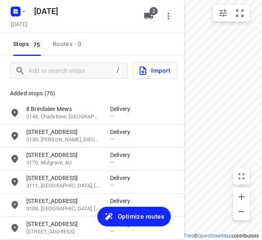
scroll to position [0, 0]
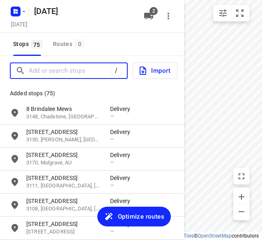
click at [62, 71] on input "Add or search stops" at bounding box center [70, 70] width 82 height 13
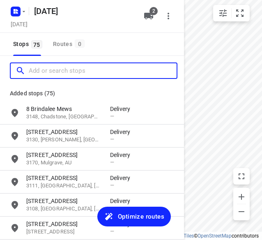
paste input "12 [GEOGRAPHIC_DATA]"
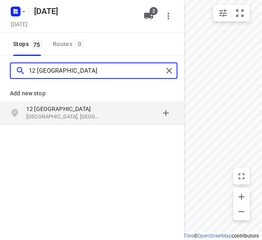
type input "12 [GEOGRAPHIC_DATA]"
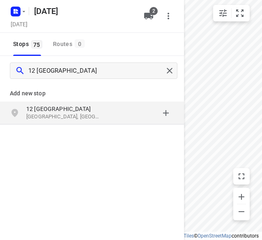
click at [114, 109] on div "grid" at bounding box center [142, 113] width 64 height 16
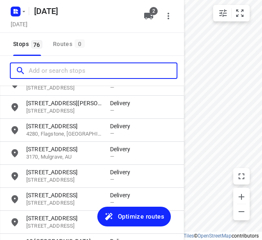
scroll to position [1645, 0]
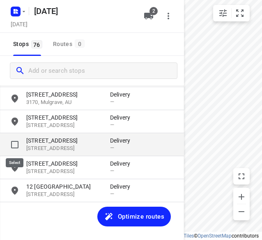
click at [15, 144] on input "grid" at bounding box center [15, 144] width 16 height 16
checkbox input "true"
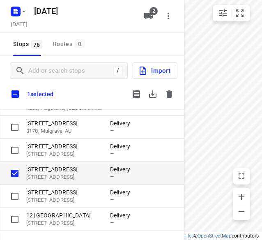
scroll to position [1641, 0]
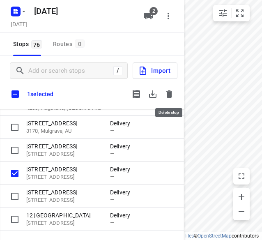
click at [171, 92] on icon "button" at bounding box center [169, 93] width 6 height 7
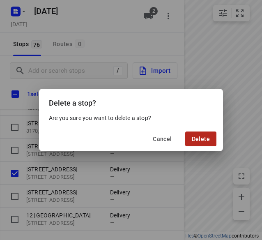
click at [202, 138] on span "Delete" at bounding box center [201, 138] width 18 height 7
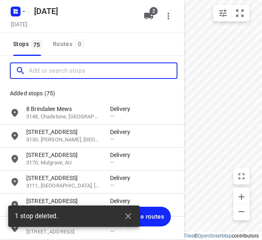
click at [68, 70] on input "Add or search stops" at bounding box center [103, 70] width 148 height 13
paste input "[STREET_ADDRESS]"
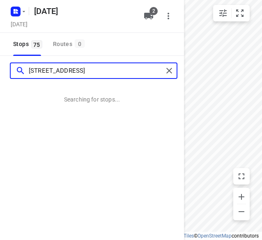
type input "[STREET_ADDRESS]"
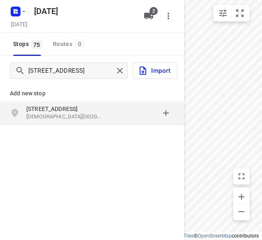
click at [82, 110] on p "[STREET_ADDRESS]" at bounding box center [63, 109] width 75 height 8
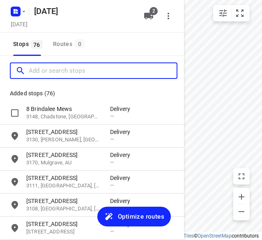
scroll to position [0, 0]
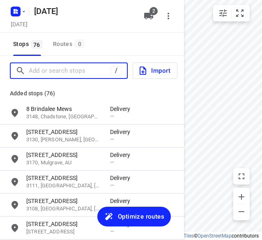
click at [65, 74] on input "Add or search stops" at bounding box center [70, 70] width 82 height 13
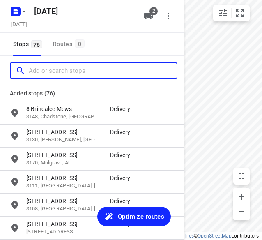
paste input "[STREET_ADDRESS][PERSON_NAME]"
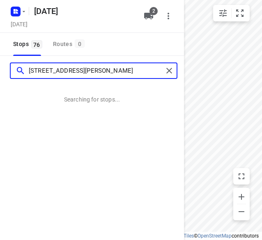
type input "[STREET_ADDRESS][PERSON_NAME]"
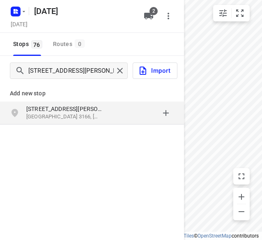
click at [99, 105] on p "[STREET_ADDRESS][PERSON_NAME]" at bounding box center [63, 109] width 75 height 8
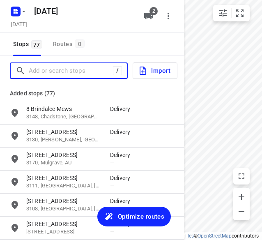
click at [76, 74] on input "Add or search stops" at bounding box center [71, 70] width 84 height 13
paste input "[STREET_ADDRESS]"
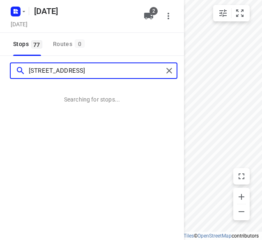
type input "[STREET_ADDRESS]"
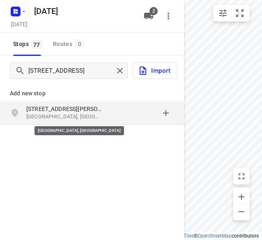
click at [58, 113] on p "[GEOGRAPHIC_DATA], [GEOGRAPHIC_DATA]" at bounding box center [63, 117] width 75 height 8
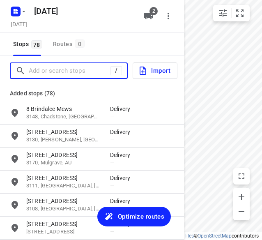
click at [83, 71] on input "Add or search stops" at bounding box center [70, 70] width 82 height 13
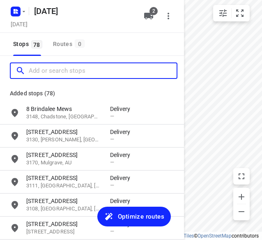
paste input "[STREET_ADDRESS][PERSON_NAME]"
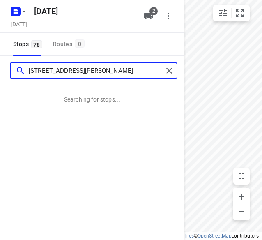
type input "[STREET_ADDRESS][PERSON_NAME]"
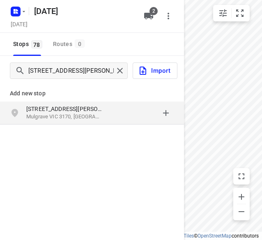
click at [80, 116] on p "Mulgrave VIC 3170, [GEOGRAPHIC_DATA]" at bounding box center [63, 117] width 75 height 8
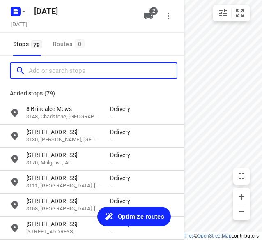
click at [80, 73] on input "Add or search stops" at bounding box center [103, 70] width 148 height 13
paste input "[STREET_ADDRESS]"
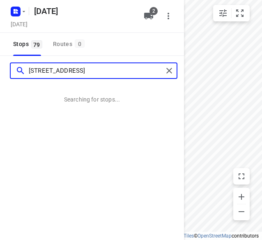
type input "[STREET_ADDRESS]"
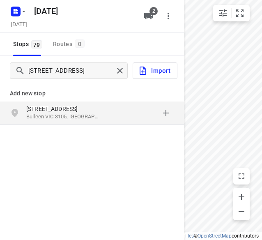
click at [79, 106] on p "[STREET_ADDRESS]" at bounding box center [63, 109] width 75 height 8
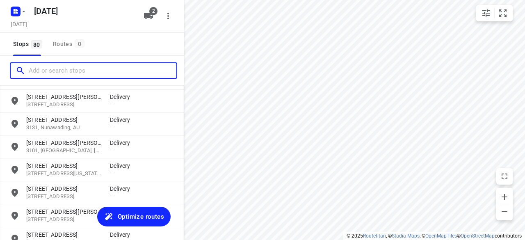
scroll to position [1122, 0]
